Goal: Information Seeking & Learning: Learn about a topic

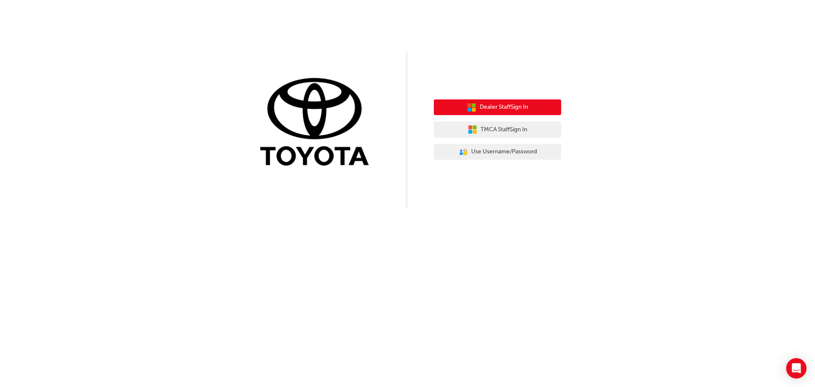
click at [502, 108] on span "Dealer Staff Sign In" at bounding box center [504, 107] width 48 height 10
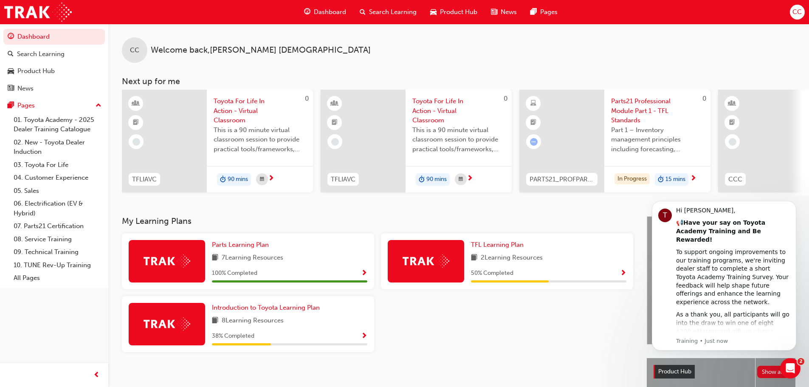
click at [326, 12] on span "Dashboard" at bounding box center [330, 12] width 32 height 10
click at [403, 11] on span "Search Learning" at bounding box center [393, 12] width 48 height 10
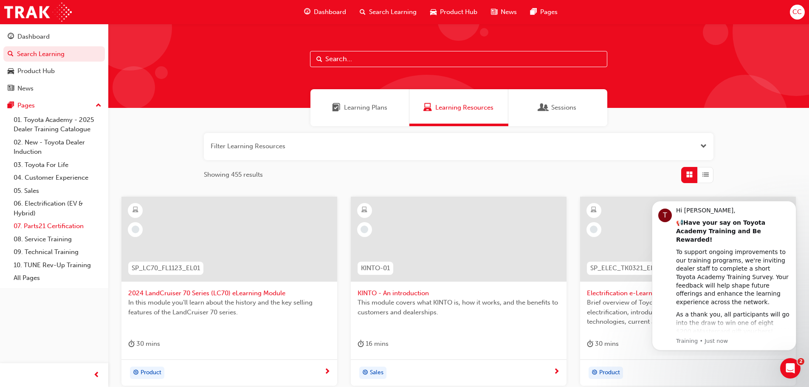
click at [45, 224] on link "07. Parts21 Certification" at bounding box center [57, 226] width 95 height 13
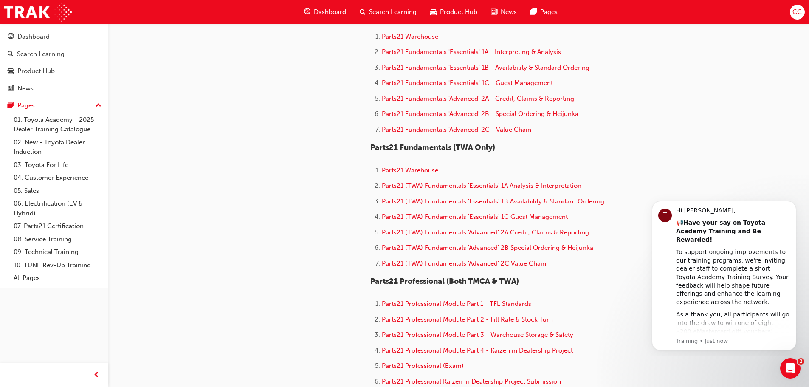
scroll to position [297, 0]
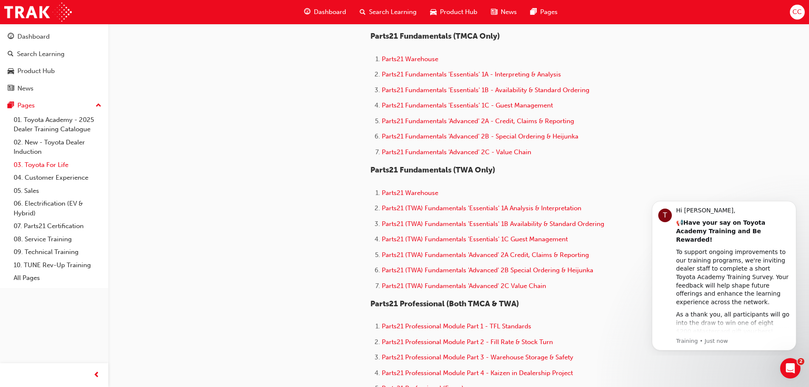
click at [36, 168] on link "03. Toyota For Life" at bounding box center [57, 164] width 95 height 13
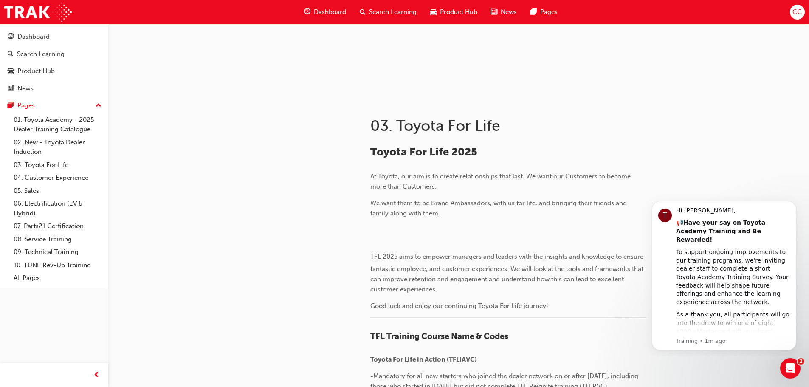
scroll to position [170, 0]
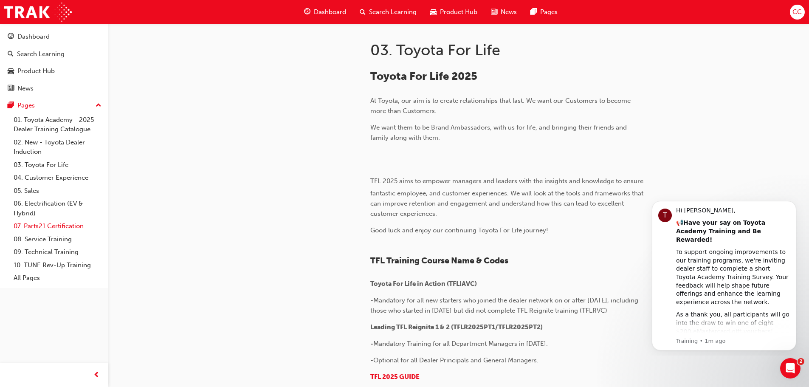
click at [39, 218] on link "06. Electrification (EV & Hybrid)" at bounding box center [57, 208] width 95 height 23
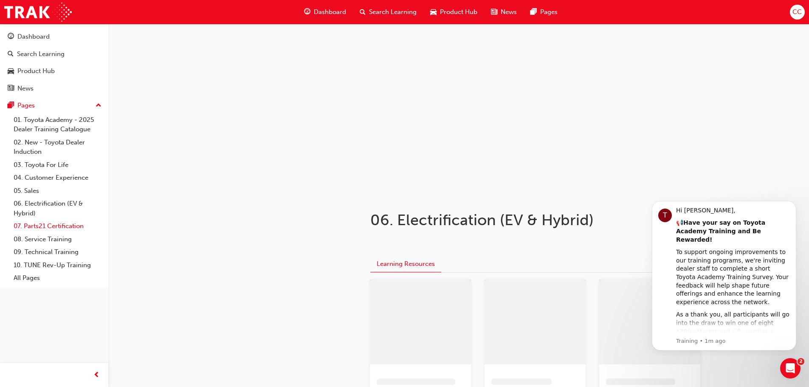
click at [39, 222] on link "07. Parts21 Certification" at bounding box center [57, 226] width 95 height 13
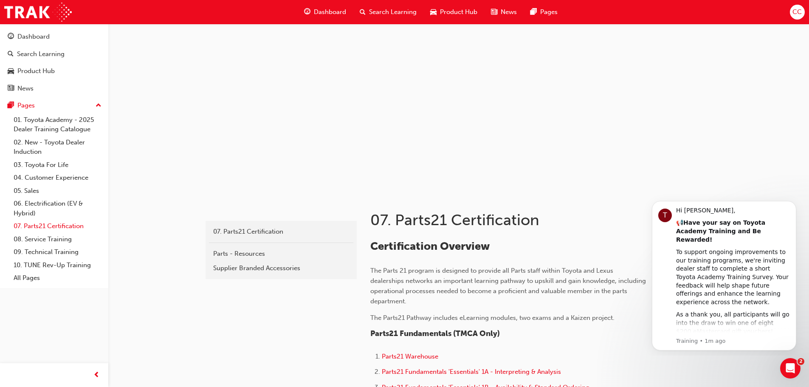
click at [61, 226] on link "07. Parts21 Certification" at bounding box center [57, 226] width 95 height 13
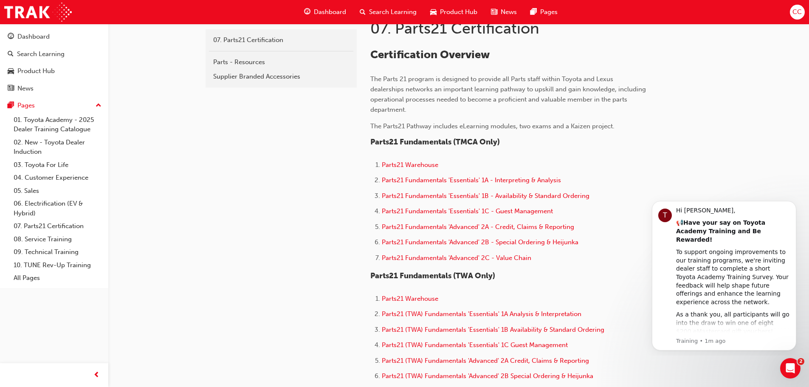
scroll to position [212, 0]
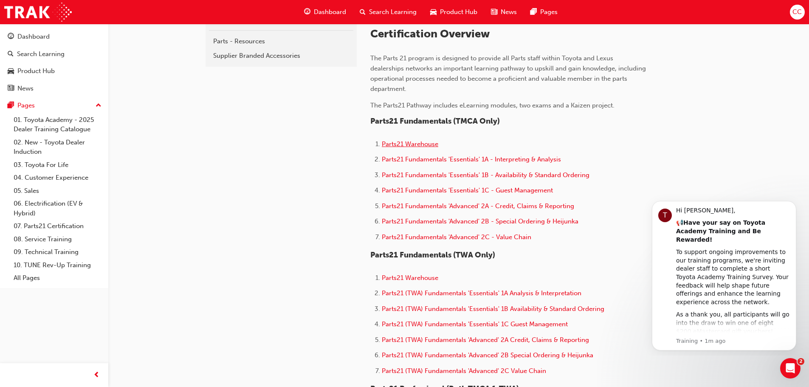
click at [406, 143] on span "Parts21 Warehouse" at bounding box center [410, 144] width 56 height 8
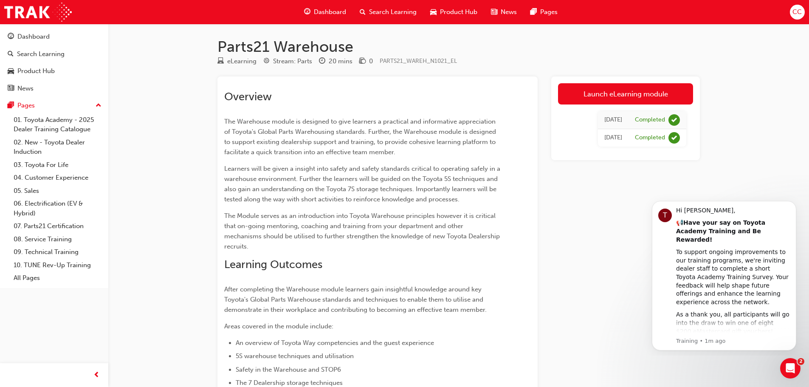
click at [337, 11] on span "Dashboard" at bounding box center [330, 12] width 32 height 10
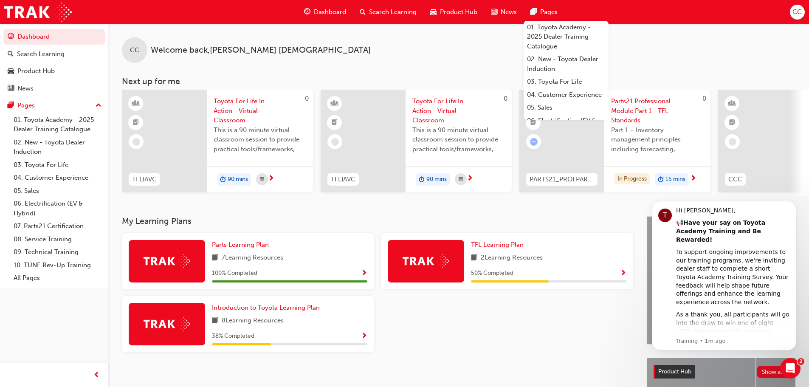
click at [797, 11] on span "CC" at bounding box center [796, 12] width 9 height 10
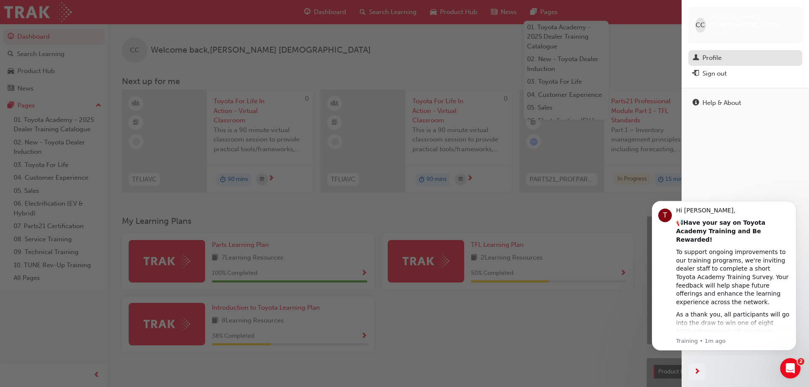
click at [712, 50] on link "Profile" at bounding box center [745, 58] width 114 height 16
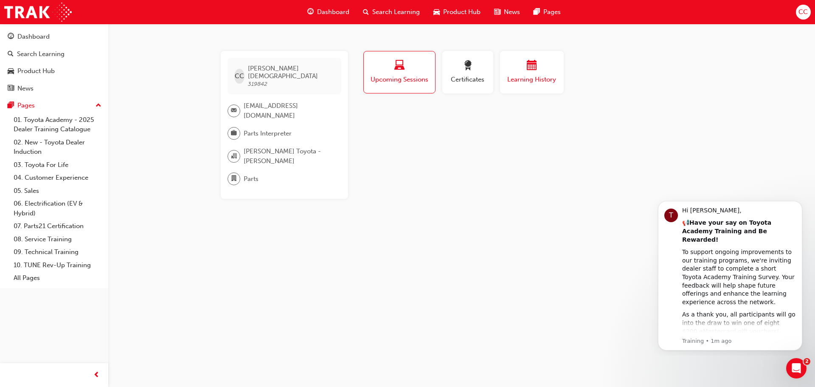
click at [544, 80] on span "Learning History" at bounding box center [532, 80] width 51 height 10
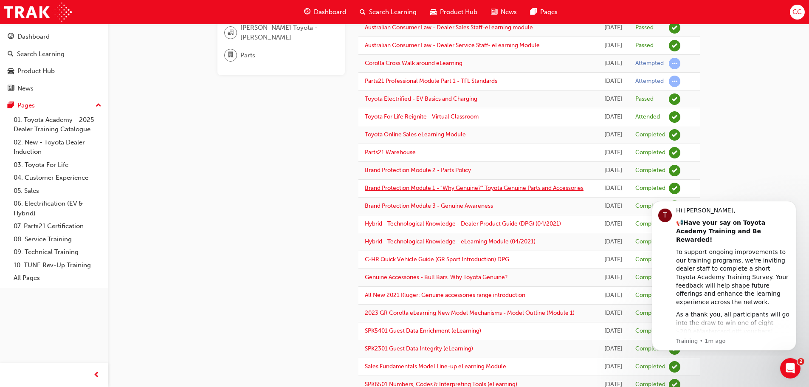
scroll to position [127, 0]
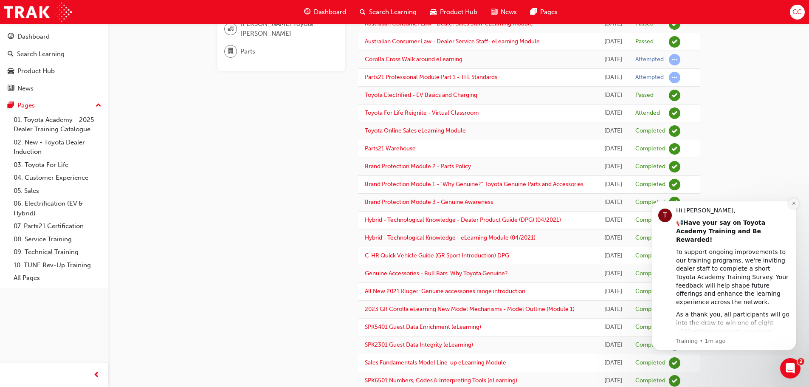
click at [794, 203] on icon "Dismiss notification" at bounding box center [793, 203] width 3 height 3
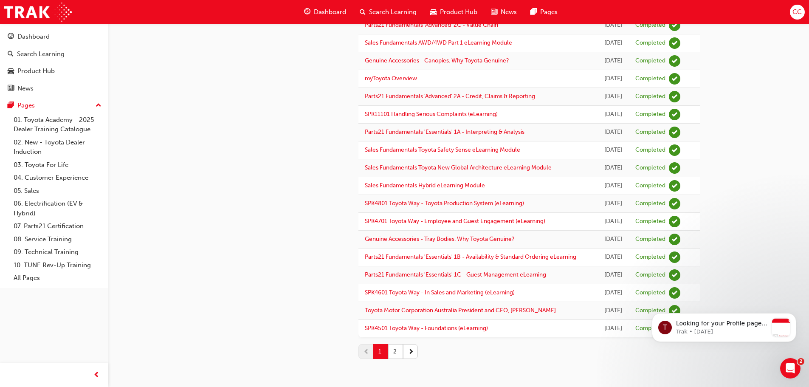
scroll to position [944, 0]
click at [398, 350] on button "2" at bounding box center [395, 351] width 15 height 15
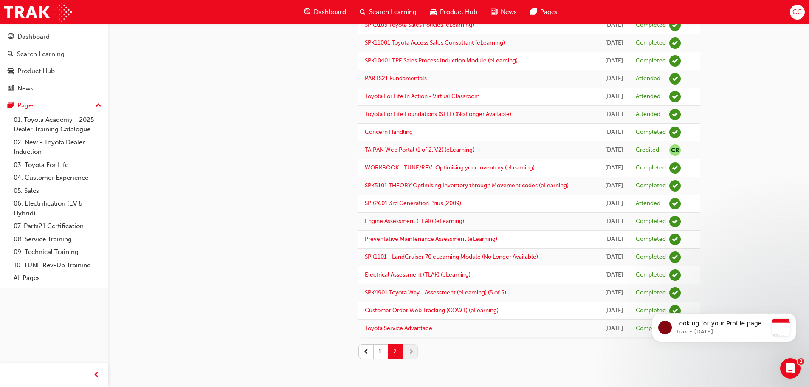
scroll to position [710, 0]
click at [377, 352] on button "1" at bounding box center [380, 351] width 15 height 15
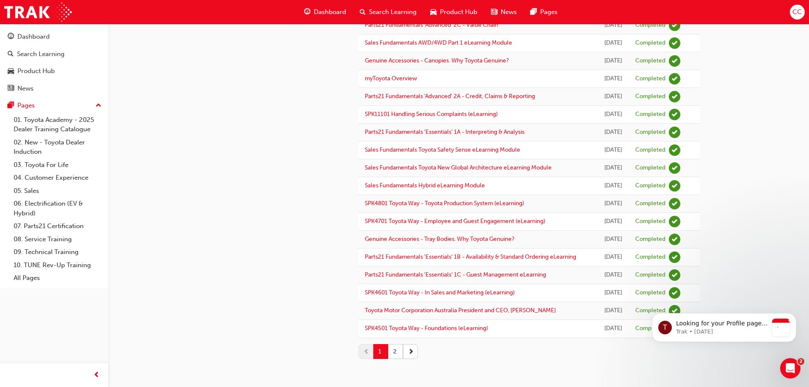
scroll to position [944, 0]
click at [395, 351] on button "2" at bounding box center [395, 351] width 15 height 15
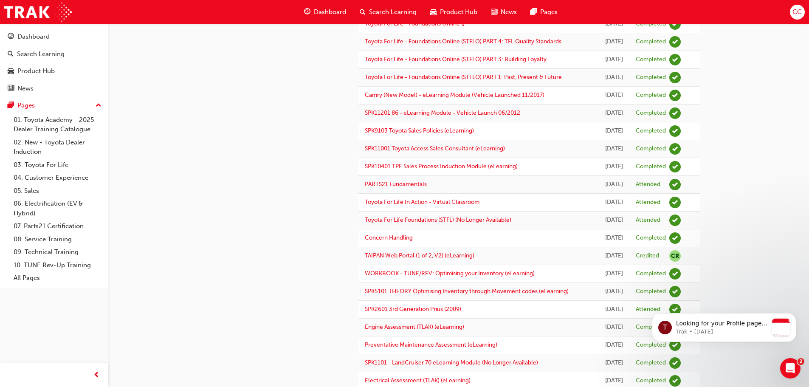
scroll to position [382, 0]
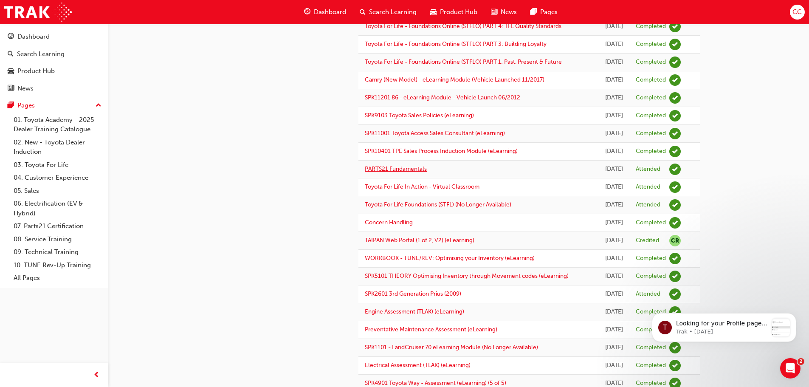
click at [406, 172] on link "PARTS21 Fundamentals" at bounding box center [396, 168] width 62 height 7
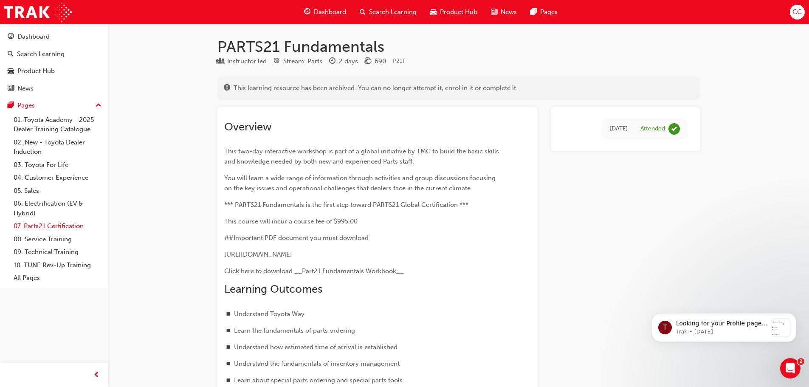
click at [49, 223] on link "07. Parts21 Certification" at bounding box center [57, 226] width 95 height 13
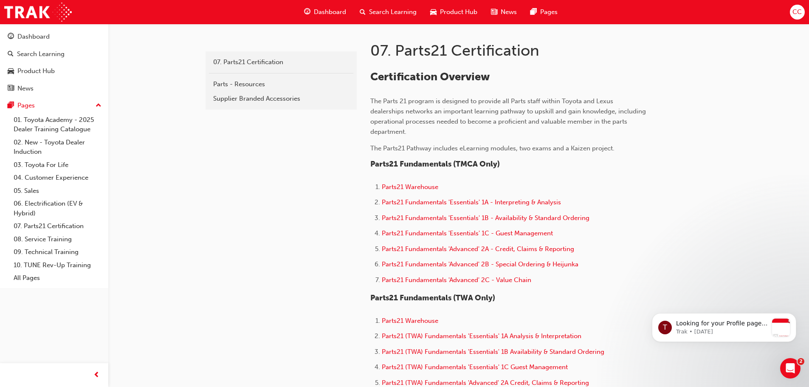
scroll to position [170, 0]
click at [793, 314] on icon "Dismiss notification" at bounding box center [793, 315] width 5 height 5
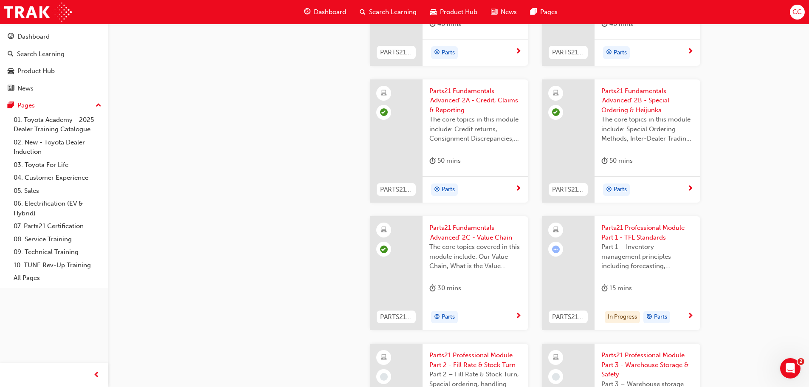
scroll to position [1019, 0]
